Goal: Task Accomplishment & Management: Complete application form

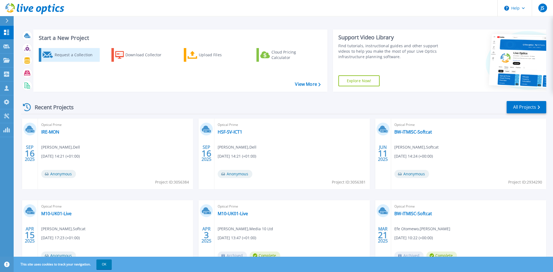
click at [69, 55] on div "Request a Collection" at bounding box center [76, 54] width 44 height 11
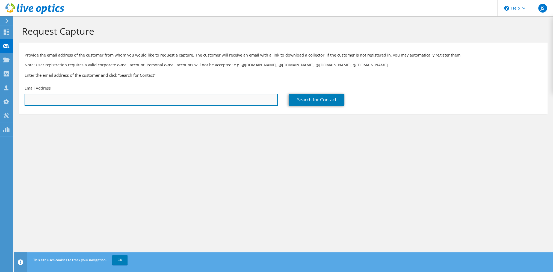
click at [122, 98] on input "text" at bounding box center [151, 100] width 253 height 12
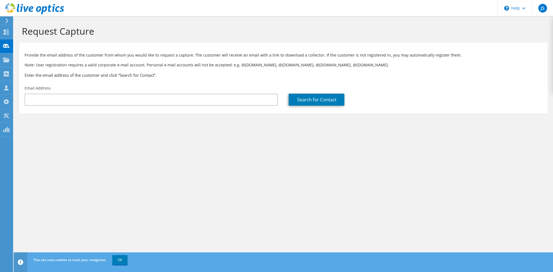
click at [274, 217] on div "Request Capture Provide the email address of the customer from whom you would l…" at bounding box center [284, 144] width 540 height 256
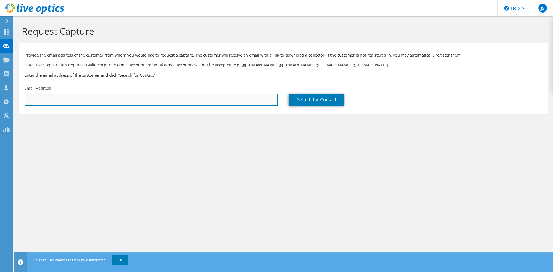
click at [62, 103] on input "text" at bounding box center [151, 100] width 253 height 12
paste input "[PERSON_NAME][EMAIL_ADDRESS][PERSON_NAME][DOMAIN_NAME]"
type input "[PERSON_NAME][EMAIL_ADDRESS][PERSON_NAME][DOMAIN_NAME]"
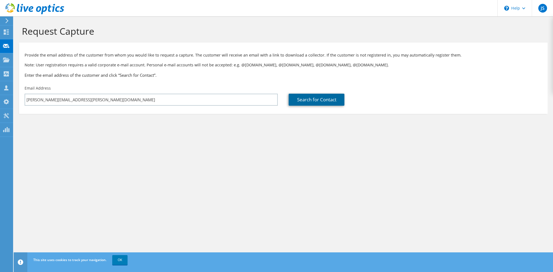
click at [293, 101] on link "Search for Contact" at bounding box center [317, 100] width 56 height 12
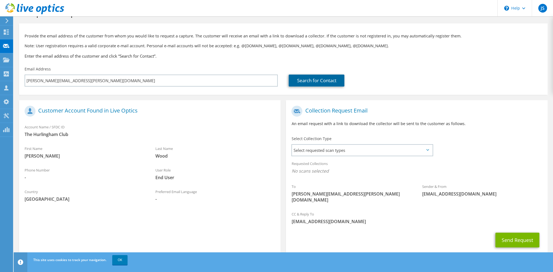
scroll to position [27, 0]
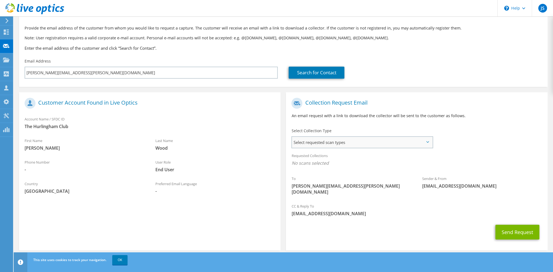
click at [368, 143] on span "Select requested scan types" at bounding box center [362, 142] width 140 height 11
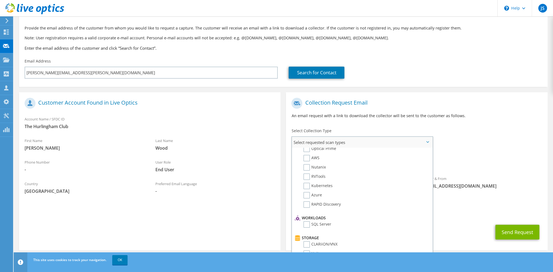
scroll to position [0, 0]
click at [306, 178] on label "Nutanix" at bounding box center [314, 177] width 22 height 7
click at [0, 0] on input "Nutanix" at bounding box center [0, 0] width 0 height 0
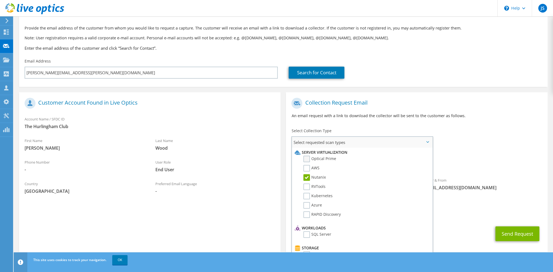
click at [306, 159] on label "Optical Prime" at bounding box center [319, 159] width 33 height 7
click at [0, 0] on input "Optical Prime" at bounding box center [0, 0] width 0 height 0
click at [307, 157] on label "Optical Prime" at bounding box center [319, 159] width 33 height 7
click at [0, 0] on input "Optical Prime" at bounding box center [0, 0] width 0 height 0
click at [304, 178] on label "Nutanix" at bounding box center [314, 177] width 22 height 7
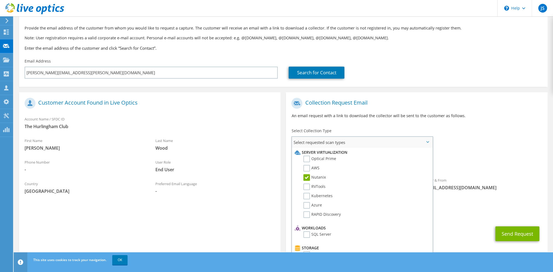
click at [0, 0] on input "Nutanix" at bounding box center [0, 0] width 0 height 0
click at [309, 157] on label "Optical Prime" at bounding box center [319, 159] width 33 height 7
click at [0, 0] on input "Optical Prime" at bounding box center [0, 0] width 0 height 0
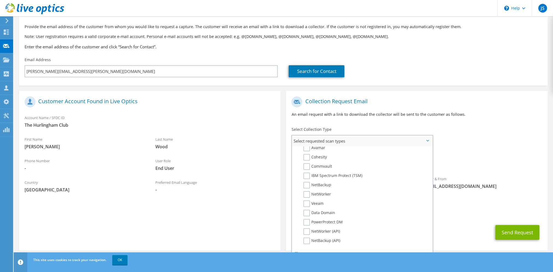
scroll to position [252, 0]
click at [370, 119] on div "Collection Request Email An email request with a link to download the collector…" at bounding box center [416, 109] width 261 height 30
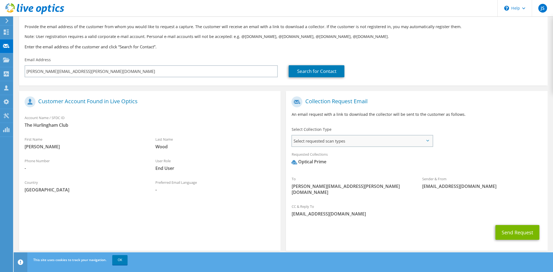
click at [425, 139] on span "Select requested scan types" at bounding box center [362, 140] width 140 height 11
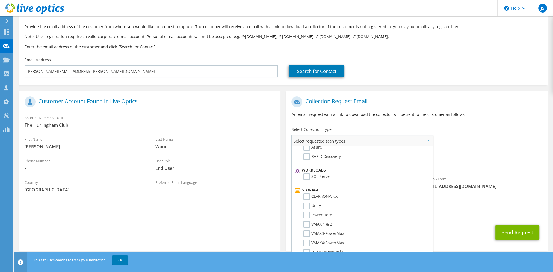
scroll to position [0, 0]
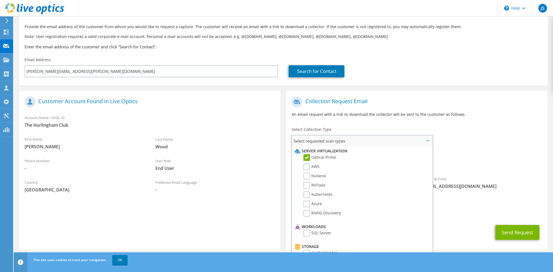
click at [306, 156] on label "Optical Prime" at bounding box center [319, 157] width 33 height 7
click at [0, 0] on input "Optical Prime" at bounding box center [0, 0] width 0 height 0
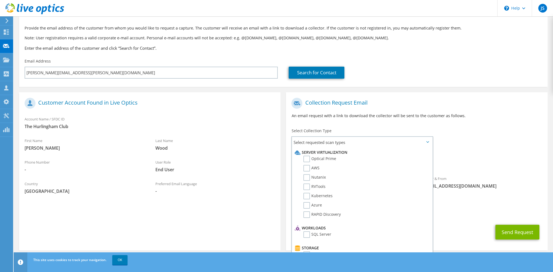
click at [486, 154] on div "Requested Collections No scans selected" at bounding box center [416, 160] width 261 height 20
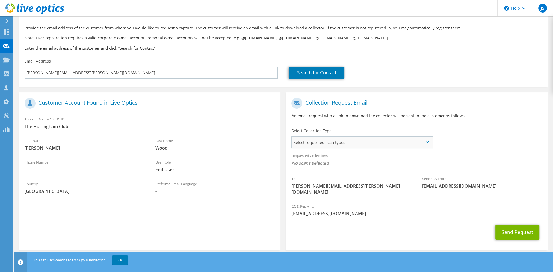
click at [344, 142] on span "Select requested scan types" at bounding box center [362, 142] width 140 height 11
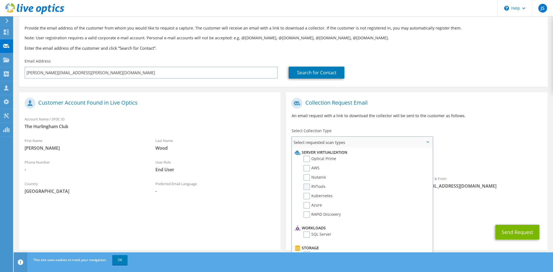
click at [305, 186] on label "RVTools" at bounding box center [314, 187] width 22 height 7
click at [0, 0] on input "RVTools" at bounding box center [0, 0] width 0 height 0
click at [424, 141] on span "Select requested scan types" at bounding box center [362, 142] width 140 height 11
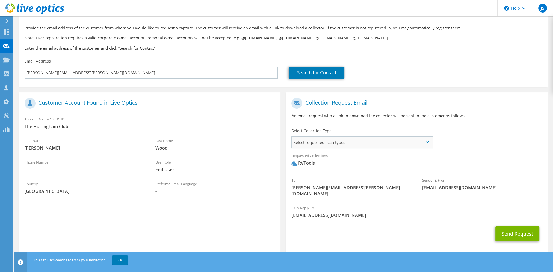
click at [346, 145] on span "Select requested scan types" at bounding box center [362, 142] width 140 height 11
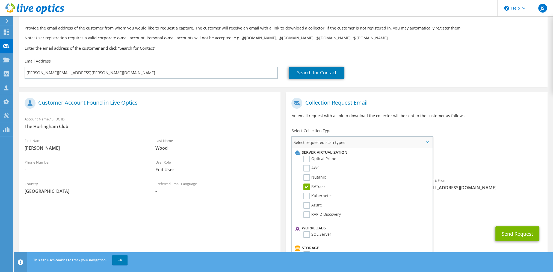
click at [308, 187] on label "RVTools" at bounding box center [314, 187] width 22 height 7
click at [0, 0] on input "RVTools" at bounding box center [0, 0] width 0 height 0
click at [307, 162] on li "Optical Prime" at bounding box center [361, 160] width 136 height 9
click at [307, 159] on label "Optical Prime" at bounding box center [319, 159] width 33 height 7
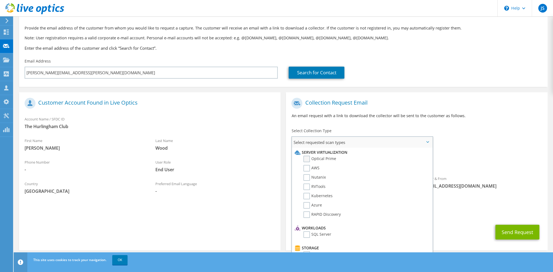
click at [0, 0] on input "Optical Prime" at bounding box center [0, 0] width 0 height 0
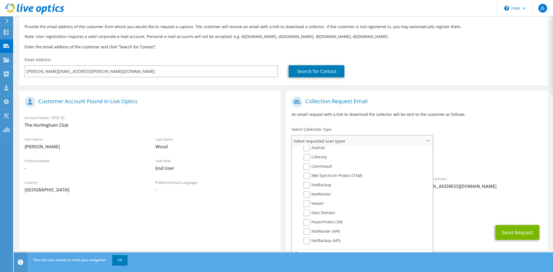
scroll to position [252, 0]
click at [481, 191] on div "Sender & From [EMAIL_ADDRESS][DOMAIN_NAME]" at bounding box center [482, 182] width 131 height 19
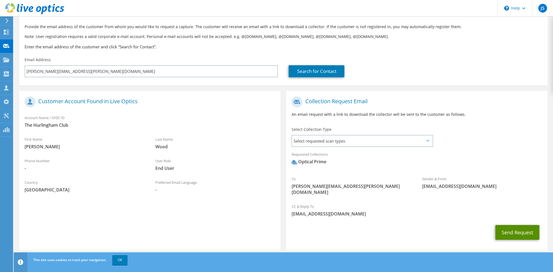
click at [505, 225] on button "Send Request" at bounding box center [518, 232] width 44 height 15
